Goal: Book appointment/travel/reservation

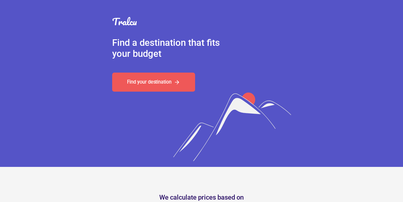
click at [164, 78] on link "Find your destination" at bounding box center [153, 82] width 83 height 19
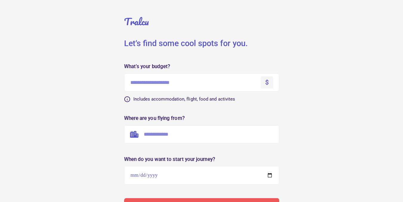
click at [165, 79] on input "text" at bounding box center [201, 83] width 155 height 18
click at [264, 84] on div "$" at bounding box center [266, 83] width 13 height 12
click at [266, 83] on div "$" at bounding box center [267, 83] width 4 height 8
click at [233, 84] on input "text" at bounding box center [201, 83] width 155 height 18
type input "****"
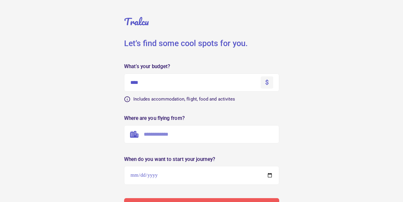
click at [225, 136] on input "text" at bounding box center [201, 134] width 155 height 18
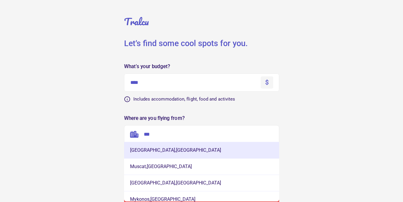
click at [219, 147] on button "[GEOGRAPHIC_DATA] , [GEOGRAPHIC_DATA]" at bounding box center [201, 150] width 155 height 16
type input "**********"
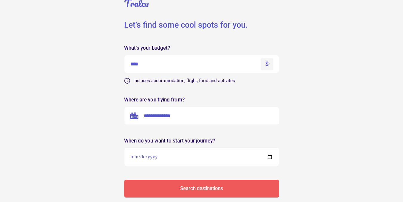
scroll to position [45, 0]
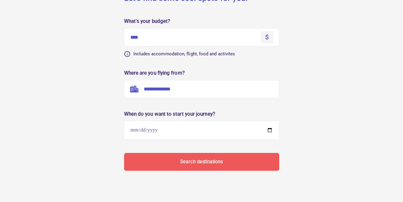
click at [271, 132] on input "date" at bounding box center [201, 130] width 155 height 19
click at [231, 112] on div "When do you want to start your journey?" at bounding box center [201, 114] width 155 height 5
click at [269, 131] on input "date" at bounding box center [201, 130] width 155 height 19
type input "**********"
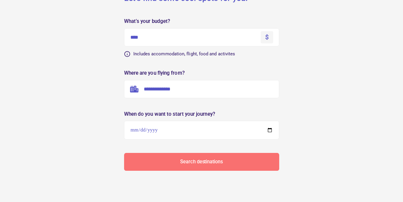
click at [198, 159] on button "Search destinations" at bounding box center [201, 162] width 155 height 18
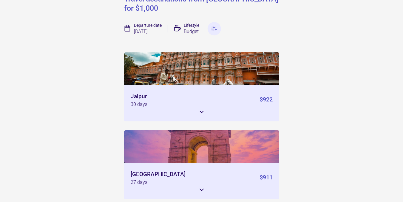
scroll to position [66, 0]
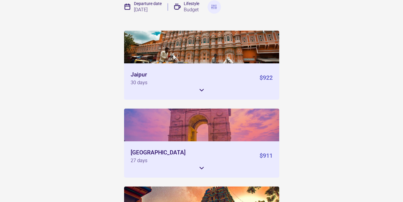
click at [203, 87] on icon at bounding box center [201, 90] width 7 height 7
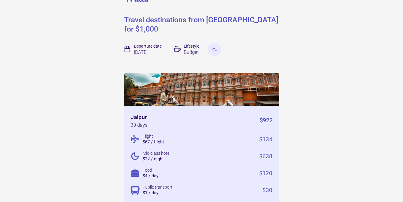
scroll to position [23, 0]
click at [213, 47] on img at bounding box center [214, 50] width 6 height 6
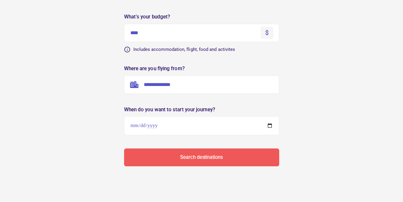
scroll to position [45, 0]
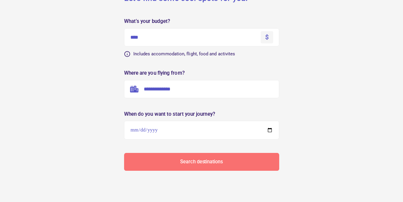
click at [207, 160] on div "Search destinations" at bounding box center [201, 162] width 42 height 5
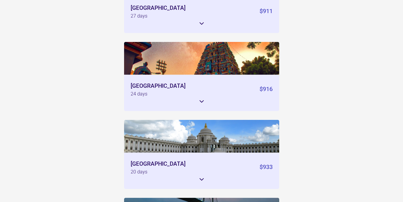
scroll to position [235, 0]
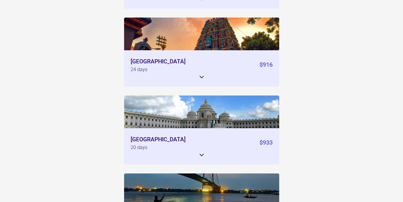
click at [200, 152] on icon at bounding box center [201, 155] width 7 height 7
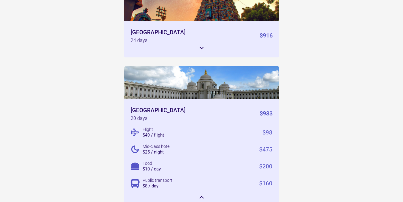
scroll to position [268, 0]
